Goal: Information Seeking & Learning: Learn about a topic

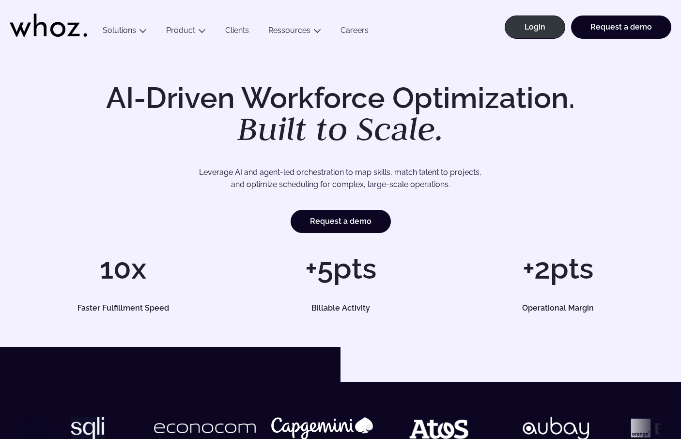
click at [240, 30] on link "Clients" at bounding box center [236, 32] width 43 height 13
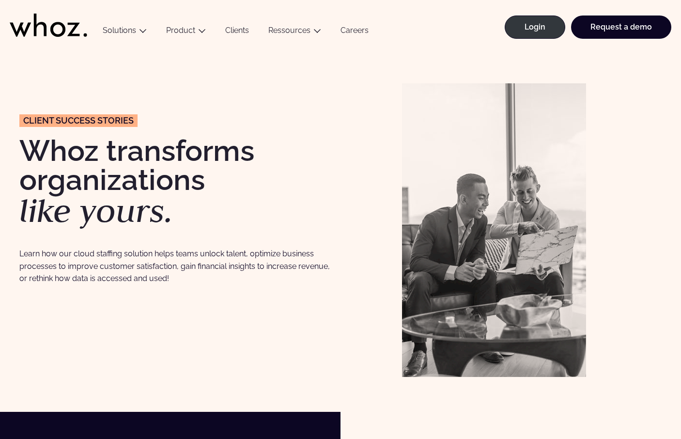
click at [39, 26] on icon at bounding box center [48, 25] width 77 height 23
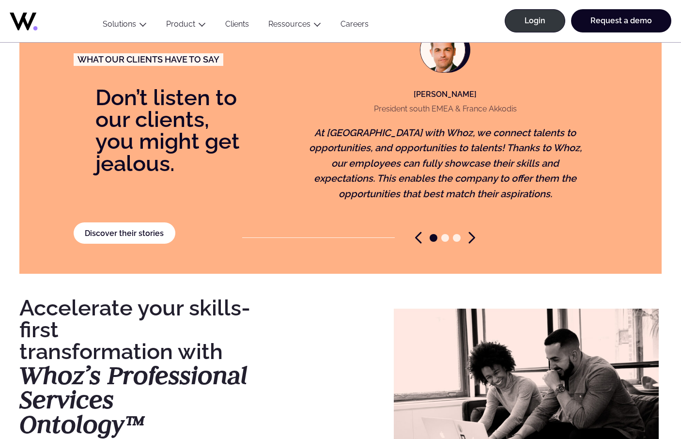
scroll to position [2420, 0]
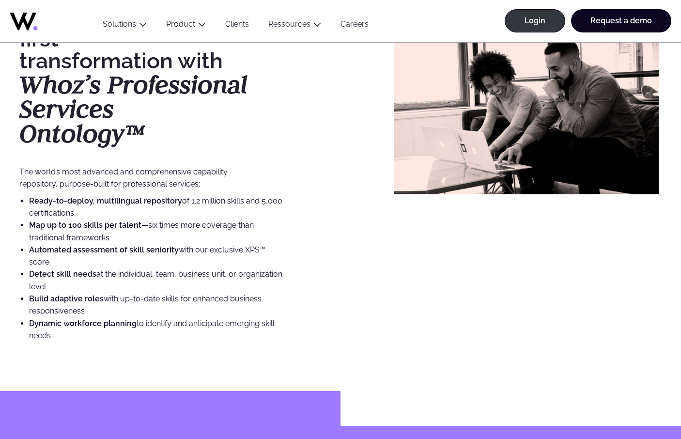
click at [441, 22] on div "Menu Solutions Industries IT Services Consulting Engineering Company size Large…" at bounding box center [382, 18] width 578 height 48
